Goal: Task Accomplishment & Management: Manage account settings

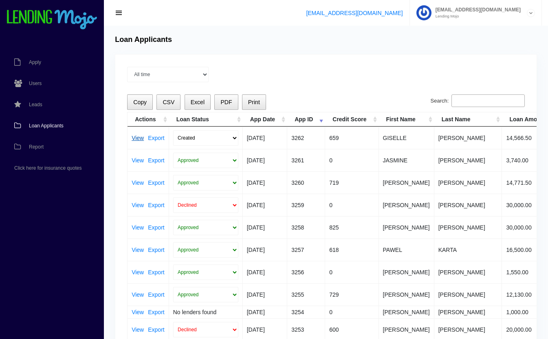
click at [137, 136] on link "View" at bounding box center [138, 138] width 12 height 6
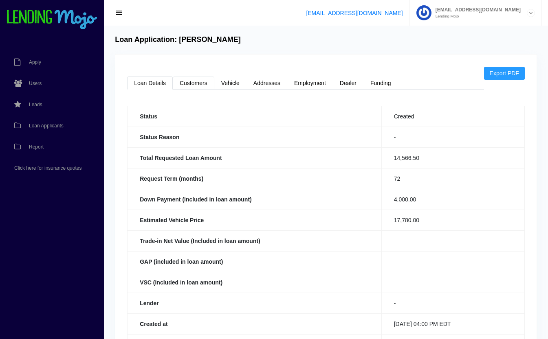
click at [181, 83] on link "Customers" at bounding box center [194, 83] width 42 height 13
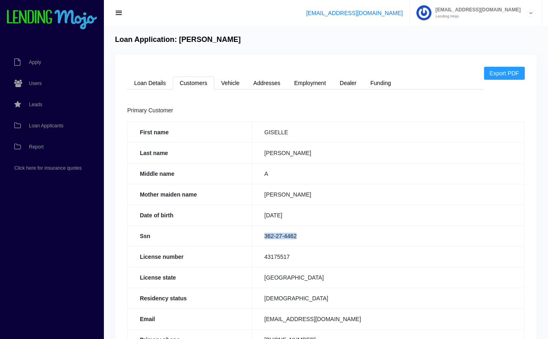
drag, startPoint x: 307, startPoint y: 236, endPoint x: 262, endPoint y: 238, distance: 44.9
click at [262, 238] on td "362-27-4462" at bounding box center [388, 236] width 273 height 21
copy td "362-27-4462"
click at [150, 80] on link "Loan Details" at bounding box center [150, 83] width 46 height 13
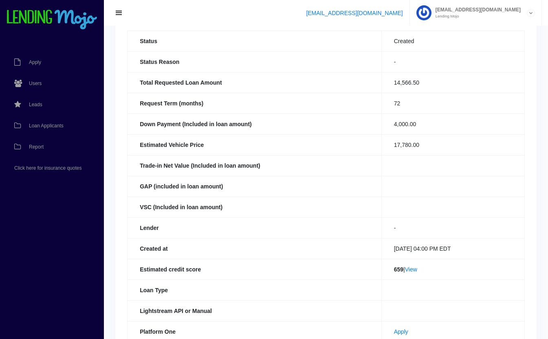
scroll to position [188, 0]
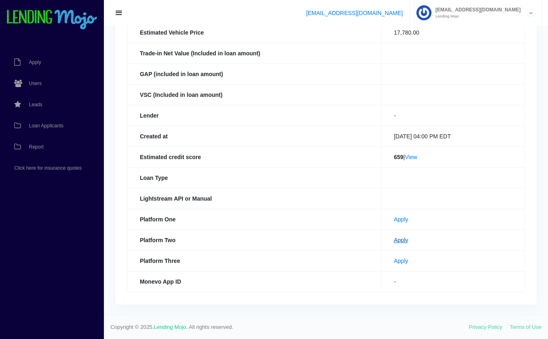
click at [394, 241] on link "Apply" at bounding box center [401, 240] width 14 height 7
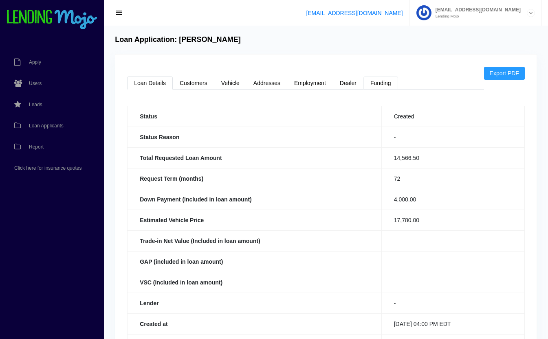
click at [386, 84] on link "Funding" at bounding box center [380, 83] width 35 height 13
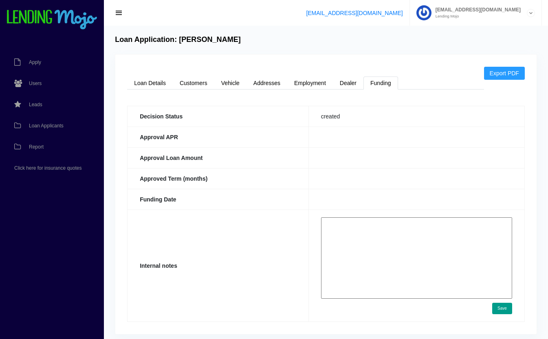
click at [375, 254] on textarea at bounding box center [416, 258] width 191 height 81
paste textarea "https://app.monevo.us/result/96ea1f3f60e22995929899cbd045b705"
type textarea "https://app.monevo.us/result/96ea1f3f60e22995929899cbd045b705"
click at [501, 308] on button "Save" at bounding box center [502, 308] width 20 height 11
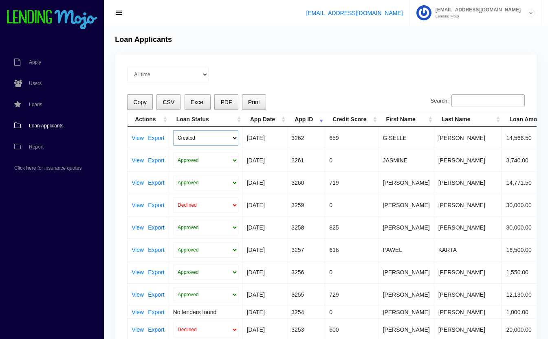
click at [187, 134] on select "Created Submitted" at bounding box center [205, 137] width 65 height 15
select select "submitted"
click at [173, 130] on select "Created Submitted" at bounding box center [205, 137] width 65 height 15
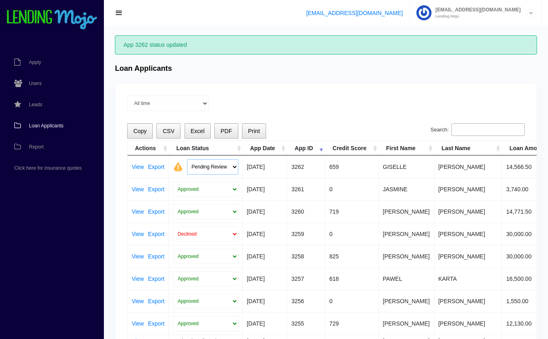
click at [203, 164] on select "Pending Review Approve Decline Unqualified" at bounding box center [212, 166] width 51 height 15
select select "approved"
click at [187, 159] on select "Pending Review Approve Decline Unqualified" at bounding box center [212, 166] width 51 height 15
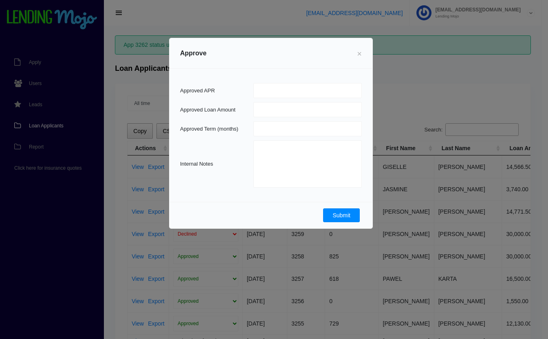
click at [353, 216] on button "Submit" at bounding box center [341, 216] width 37 height 14
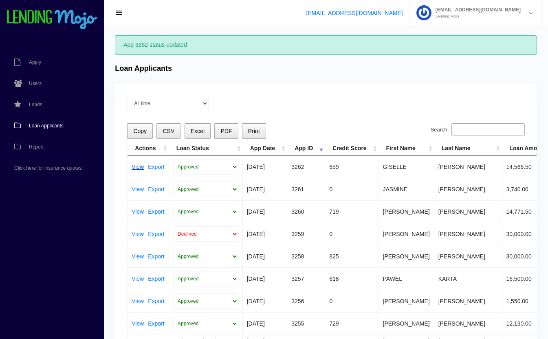
click at [135, 165] on link "View" at bounding box center [138, 167] width 12 height 6
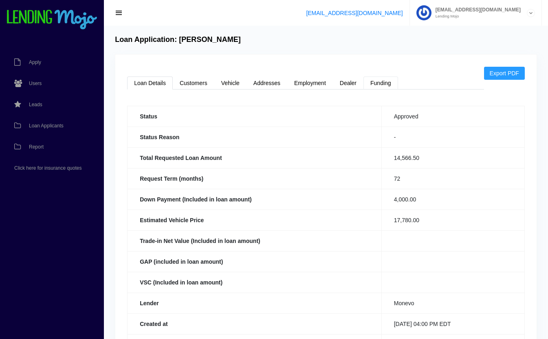
click at [385, 82] on link "Funding" at bounding box center [380, 83] width 35 height 13
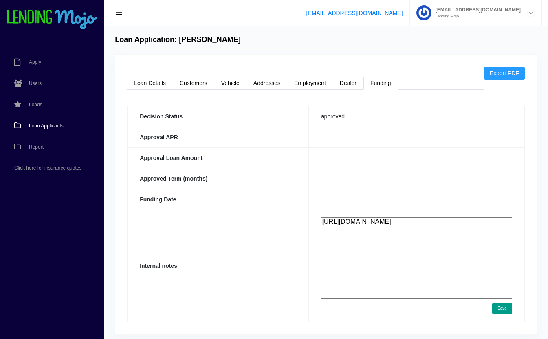
click at [49, 124] on span "Loan Applicants" at bounding box center [46, 125] width 35 height 5
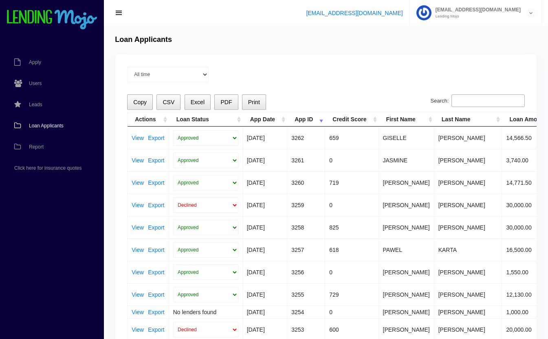
click at [486, 101] on input "Search:" at bounding box center [487, 101] width 73 height 13
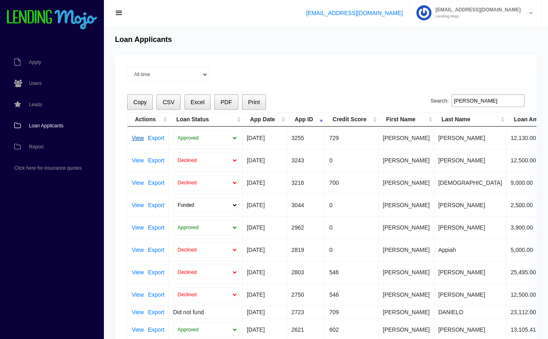
type input "[PERSON_NAME]"
click at [135, 138] on link "View" at bounding box center [138, 138] width 12 height 6
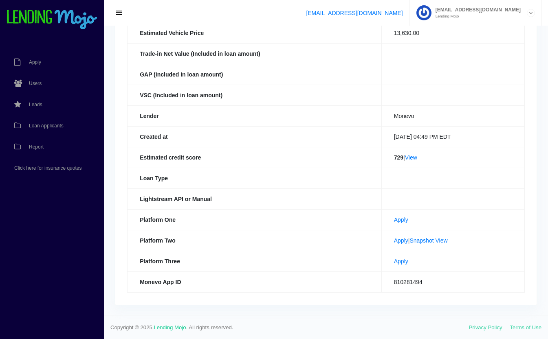
scroll to position [185, 0]
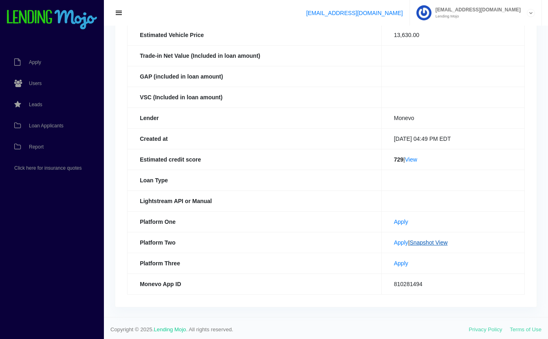
click at [436, 244] on link "Snapshot View" at bounding box center [429, 243] width 38 height 7
click at [222, 126] on th "Lender" at bounding box center [255, 118] width 254 height 21
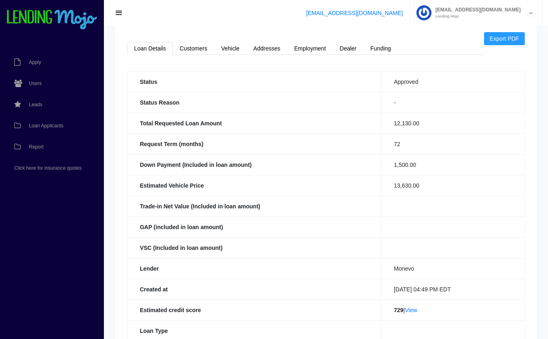
scroll to position [0, 0]
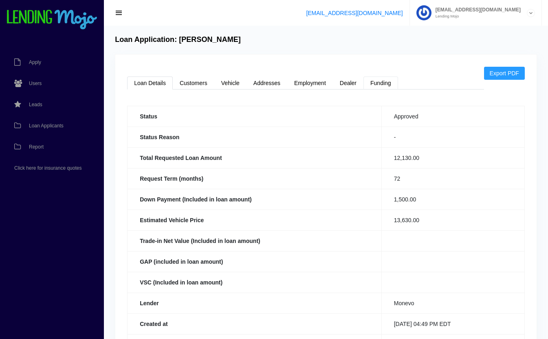
click at [385, 81] on link "Funding" at bounding box center [380, 83] width 35 height 13
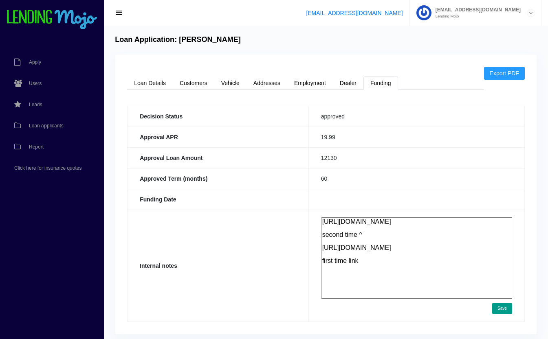
click at [383, 277] on textarea "[URL][DOMAIN_NAME] second time ^ [URL][DOMAIN_NAME] first time link" at bounding box center [416, 258] width 191 height 81
click at [190, 81] on link "Customers" at bounding box center [194, 83] width 42 height 13
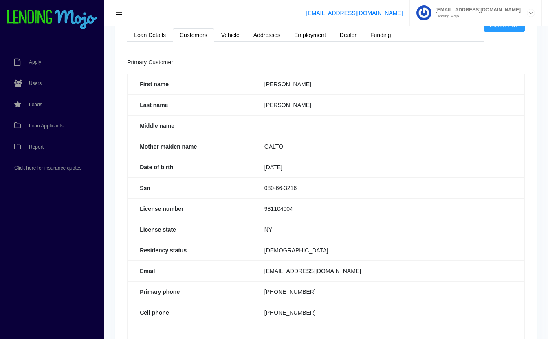
scroll to position [50, 0]
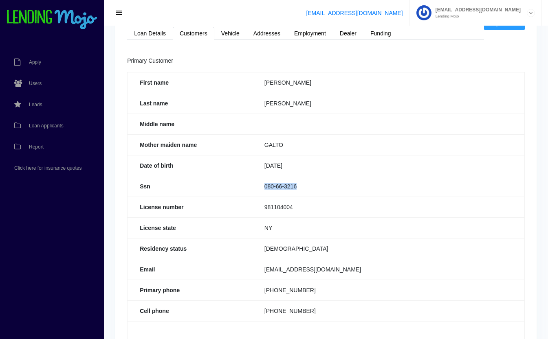
drag, startPoint x: 307, startPoint y: 188, endPoint x: 258, endPoint y: 189, distance: 49.3
click at [258, 189] on td "080-66-3216" at bounding box center [388, 186] width 273 height 21
copy td "080-66-3216"
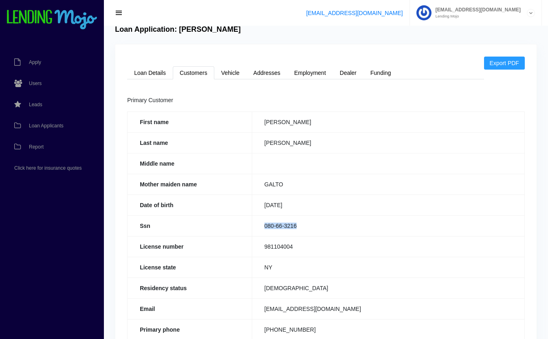
scroll to position [11, 0]
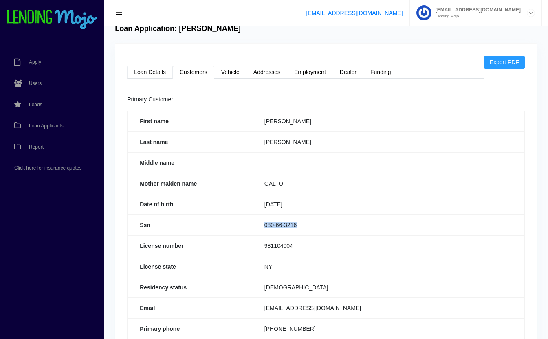
click at [153, 72] on link "Loan Details" at bounding box center [150, 72] width 46 height 13
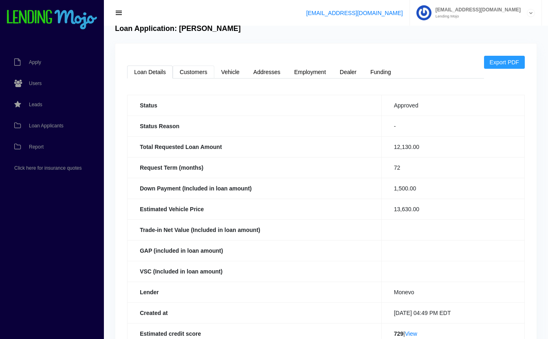
click at [187, 74] on link "Customers" at bounding box center [194, 72] width 42 height 13
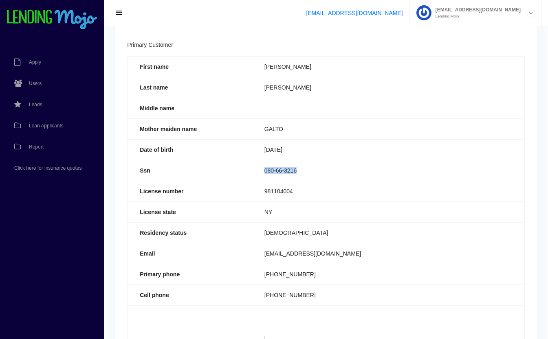
scroll to position [63, 0]
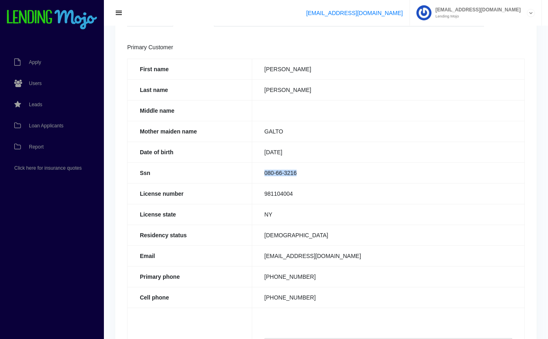
copy td "080-66-3216"
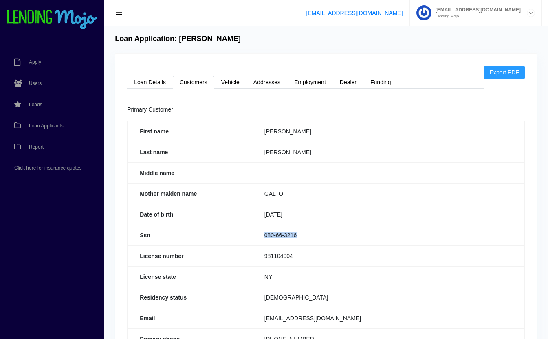
scroll to position [0, 0]
copy td "080-66-3216"
click at [149, 89] on link "Loan Details" at bounding box center [150, 83] width 46 height 13
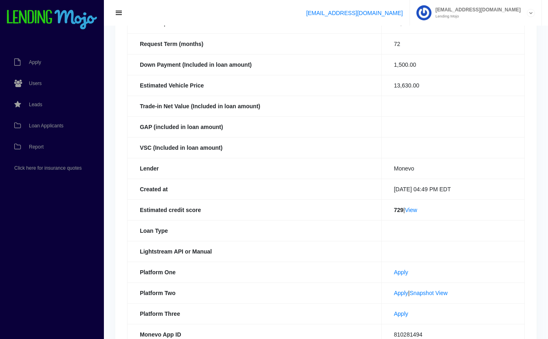
scroll to position [188, 0]
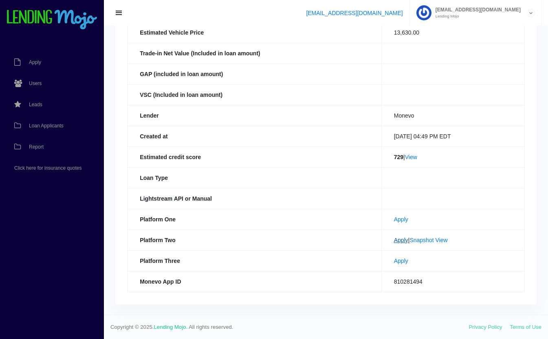
click at [394, 238] on link "Apply" at bounding box center [401, 240] width 14 height 7
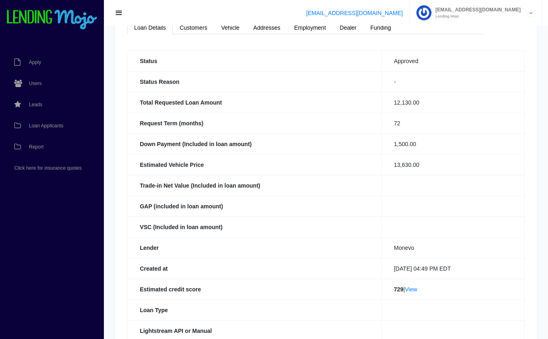
scroll to position [0, 0]
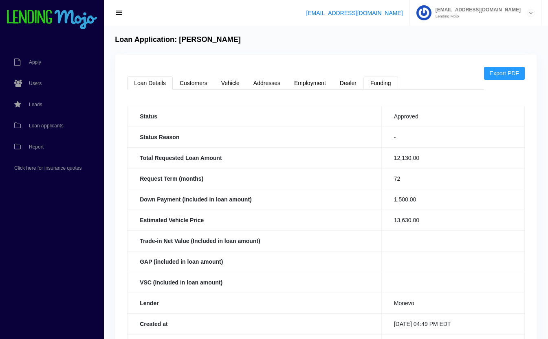
click at [381, 77] on link "Funding" at bounding box center [380, 83] width 35 height 13
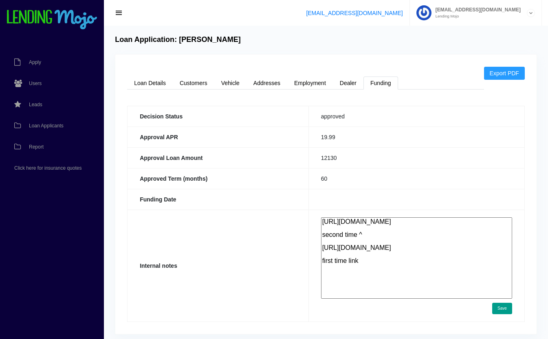
click at [402, 270] on textarea "[URL][DOMAIN_NAME] second time ^ [URL][DOMAIN_NAME] first time link" at bounding box center [416, 258] width 191 height 81
click at [407, 278] on textarea "[URL][DOMAIN_NAME] second time ^ [URL][DOMAIN_NAME] first time link" at bounding box center [416, 258] width 191 height 81
paste textarea "[URL][DOMAIN_NAME]"
type textarea "[URL][DOMAIN_NAME] second time ^ [URL][DOMAIN_NAME] first time link 11k [URL][D…"
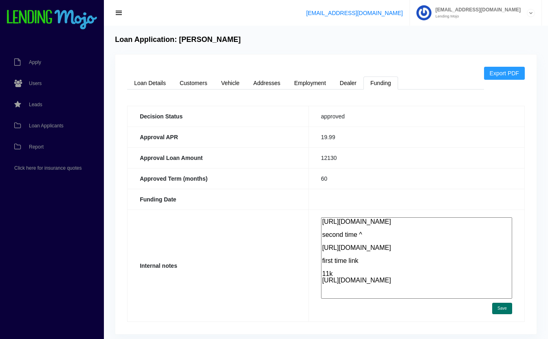
click at [501, 310] on button "Save" at bounding box center [502, 308] width 20 height 11
